Goal: Task Accomplishment & Management: Manage account settings

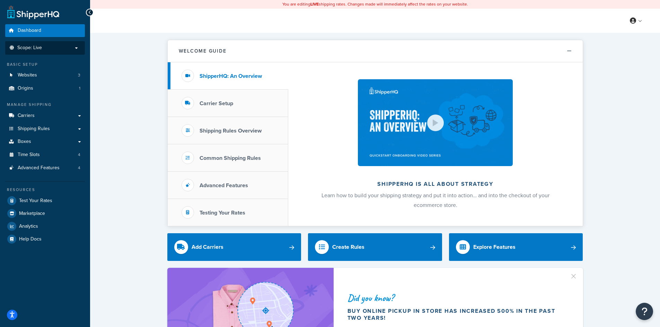
click at [75, 47] on p "Scope: Live" at bounding box center [44, 48] width 73 height 6
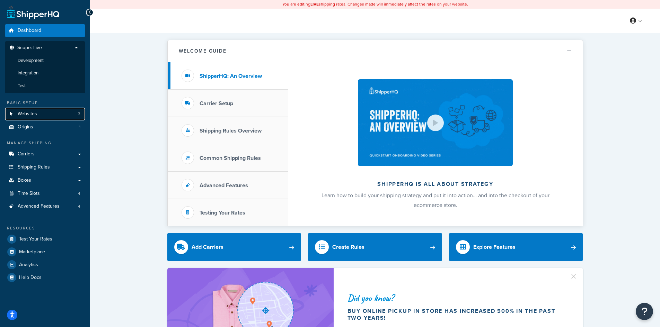
click at [75, 113] on link "Websites 3" at bounding box center [45, 114] width 80 height 13
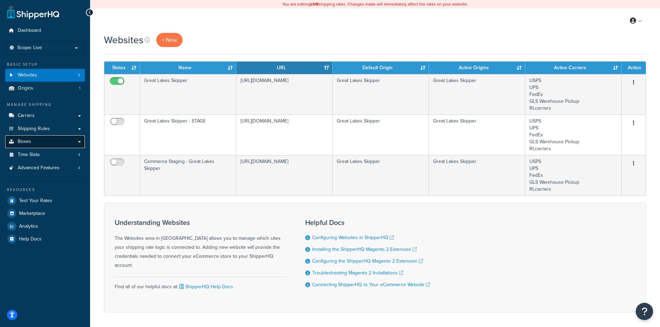
click at [77, 141] on link "Boxes" at bounding box center [45, 141] width 80 height 13
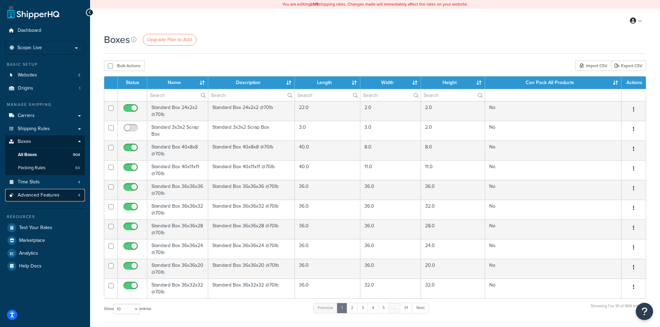
click at [68, 196] on link "Advanced Features 4" at bounding box center [45, 195] width 80 height 13
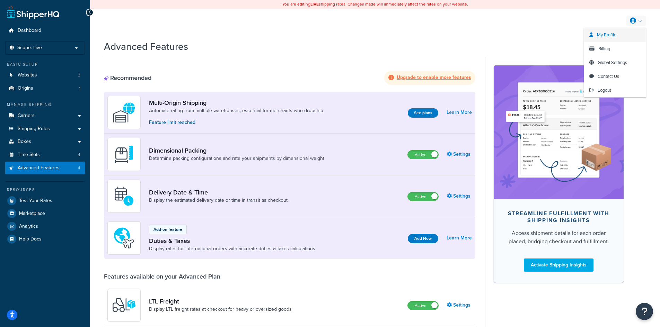
click at [603, 35] on span "My Profile" at bounding box center [606, 35] width 19 height 7
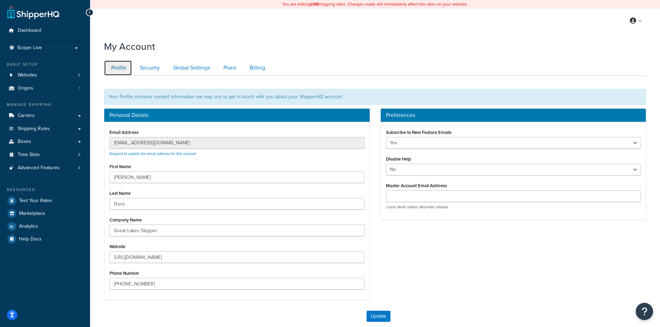
click at [127, 64] on link "Profile" at bounding box center [118, 68] width 28 height 16
click at [151, 64] on link "Security" at bounding box center [149, 68] width 33 height 16
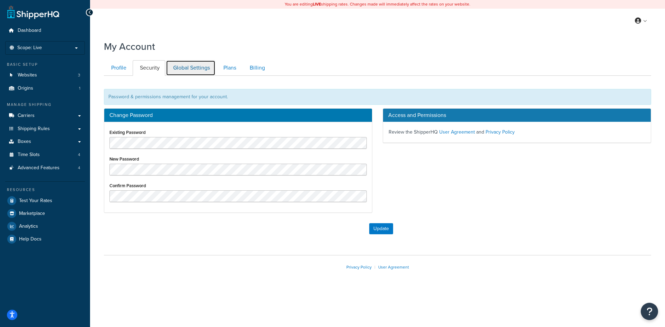
click at [193, 63] on link "Global Settings" at bounding box center [191, 68] width 50 height 16
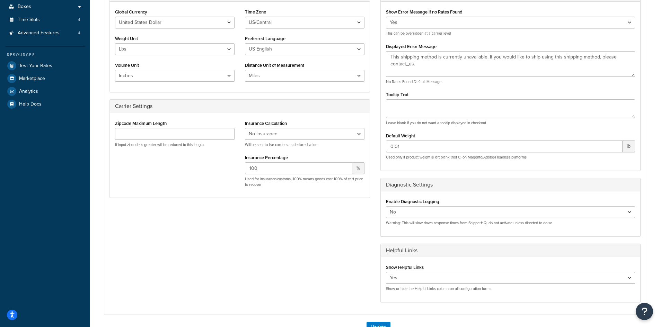
scroll to position [12, 0]
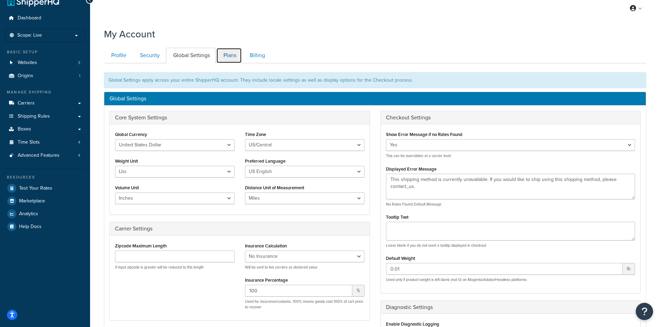
click at [232, 60] on link "Plans" at bounding box center [229, 56] width 26 height 16
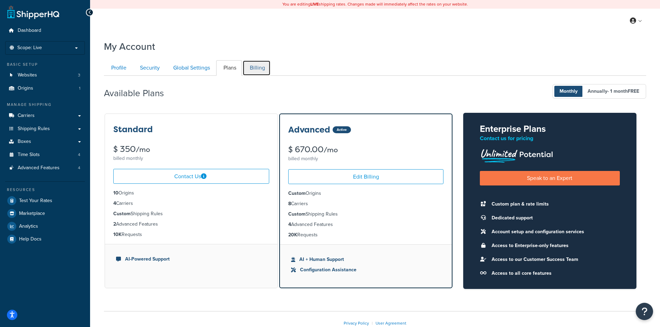
click at [256, 65] on link "Billing" at bounding box center [256, 68] width 28 height 16
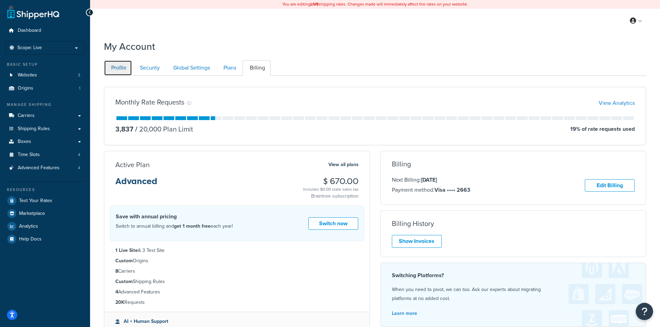
click at [124, 68] on link "Profile" at bounding box center [118, 68] width 28 height 16
